Goal: Find specific page/section: Find specific page/section

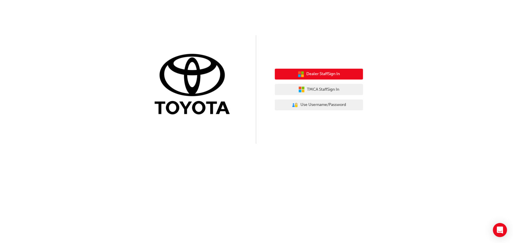
click at [318, 72] on span "Dealer Staff Sign In" at bounding box center [322, 74] width 33 height 7
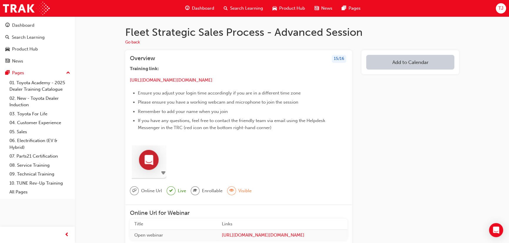
drag, startPoint x: 338, startPoint y: 79, endPoint x: 126, endPoint y: 82, distance: 211.5
click at [126, 82] on div "Overview 15 / 16 Training link: ​ https://url.au.m.mimecastprotect.com/s/2RTbCp…" at bounding box center [238, 127] width 227 height 155
copy p "​ https://url.au.m.mimecastprotect.com/s/2RTbCp81kmHjJE6oUPfYsGZ9xj?domain=us06…"
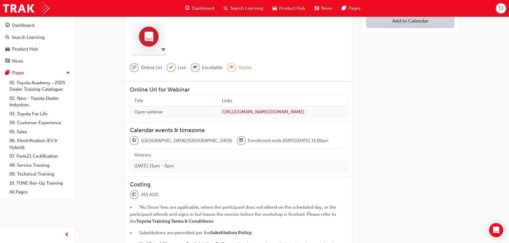
scroll to position [133, 0]
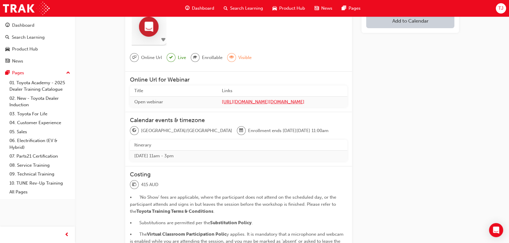
click at [271, 102] on span "[URL][DOMAIN_NAME][DOMAIN_NAME]" at bounding box center [282, 102] width 121 height 7
